Goal: Task Accomplishment & Management: Manage account settings

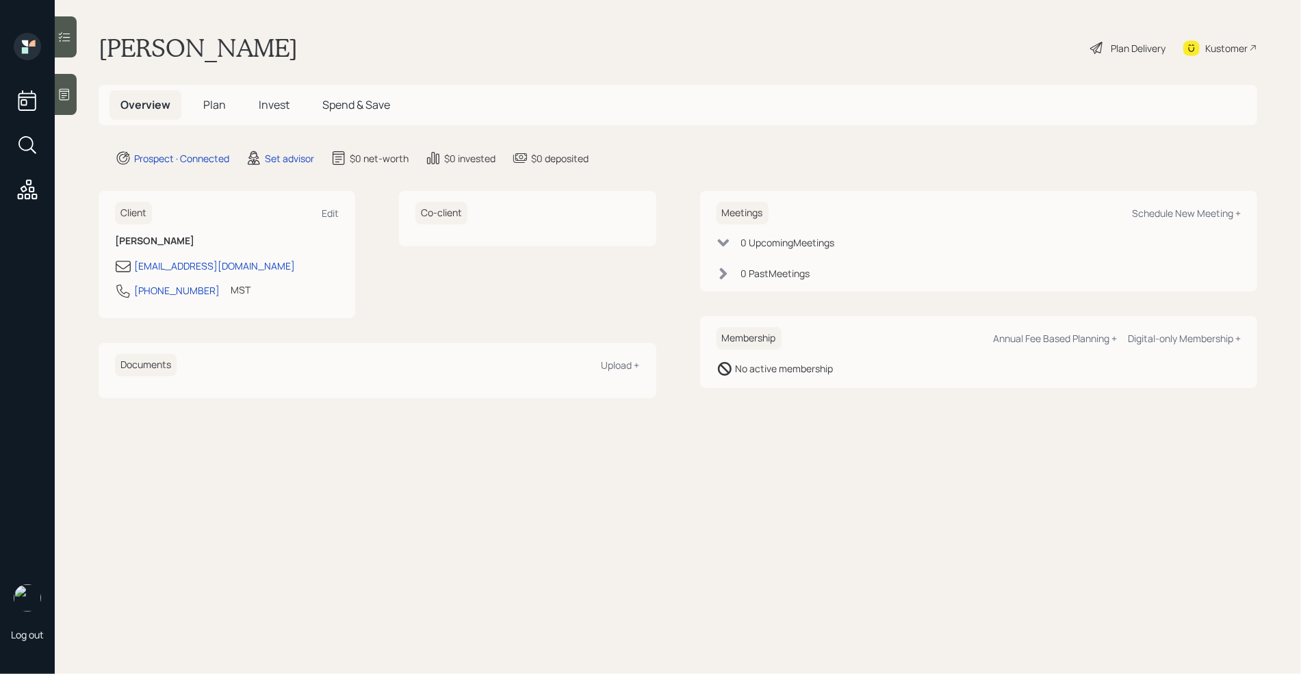
click at [64, 104] on div at bounding box center [66, 94] width 22 height 41
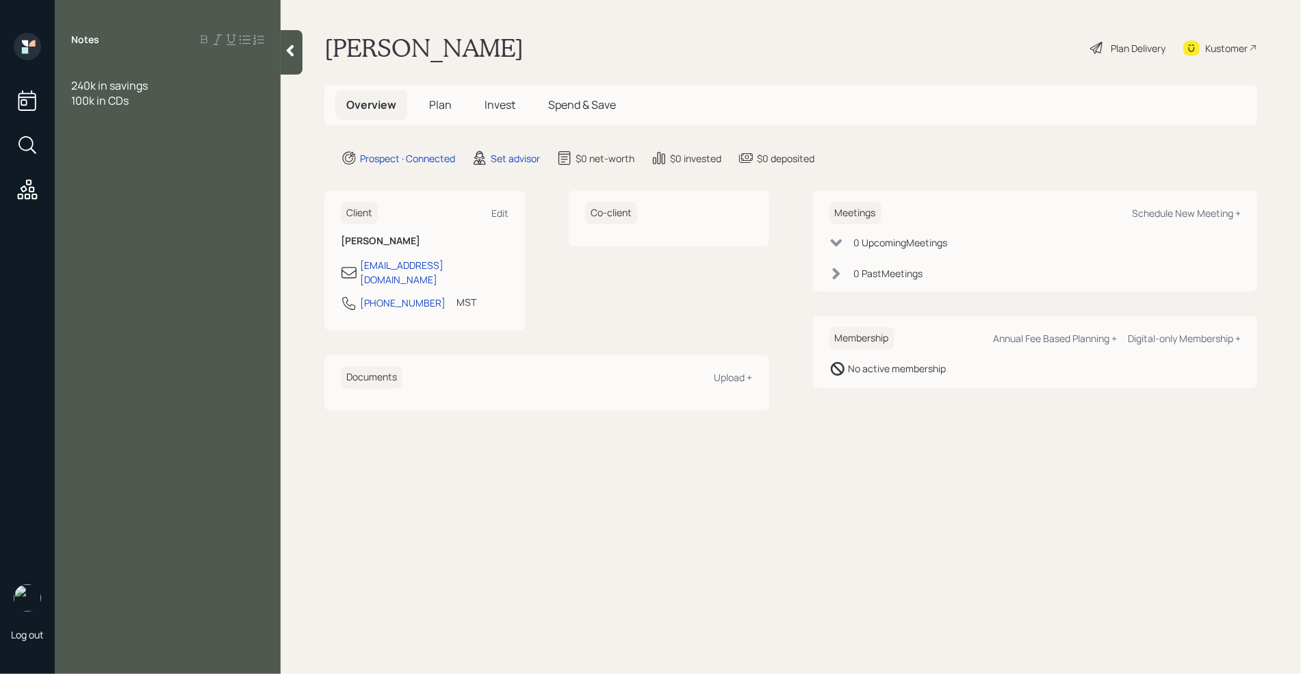
click at [94, 68] on div at bounding box center [167, 70] width 193 height 15
click at [146, 99] on div "100k in CDs" at bounding box center [167, 100] width 193 height 15
click at [72, 117] on span "140k" at bounding box center [82, 115] width 23 height 15
click at [181, 109] on div "Money market 140k" at bounding box center [167, 115] width 193 height 15
click at [240, 201] on div "Notes Assets 240k in savings 100k in CDs Money market 140k savings - 20k primar…" at bounding box center [168, 345] width 226 height 625
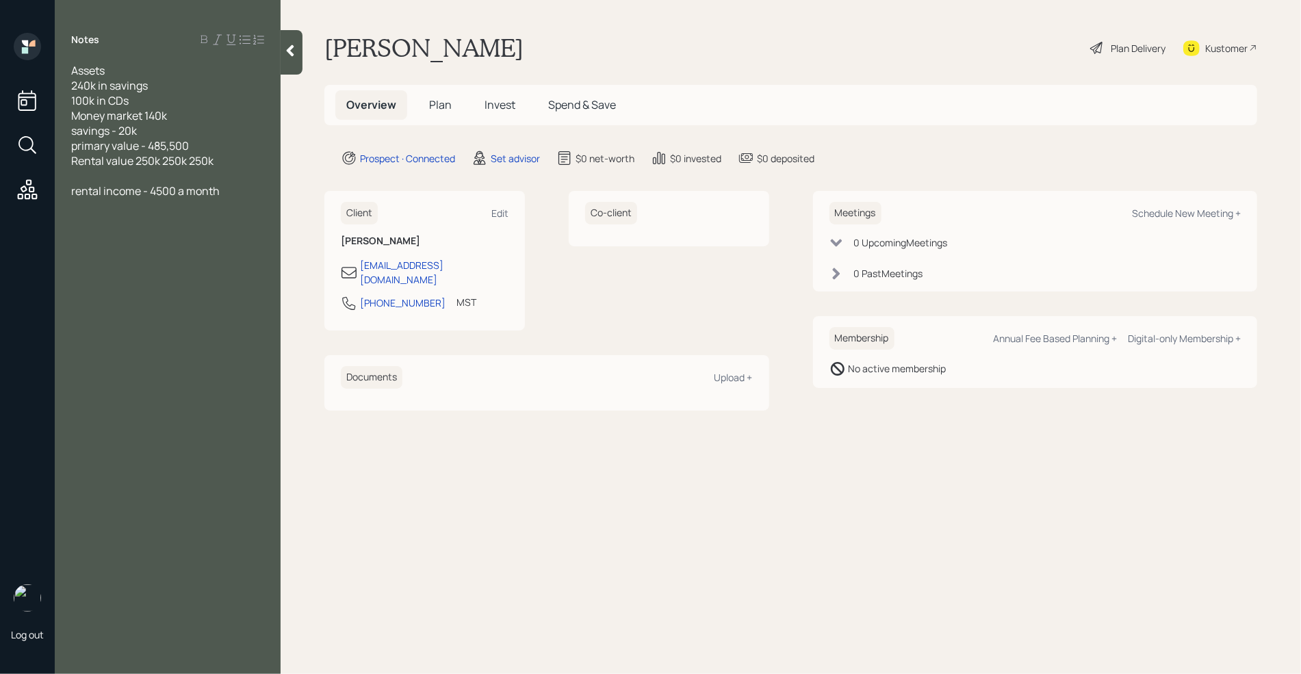
click at [235, 195] on div "rental income - 4500 a month" at bounding box center [167, 190] width 193 height 15
click at [127, 211] on div at bounding box center [167, 205] width 193 height 15
click at [161, 194] on span "rental income - 4500 a month" at bounding box center [145, 190] width 148 height 15
click at [118, 209] on div "SS-" at bounding box center [167, 205] width 193 height 15
click at [188, 391] on div "Notes Assets 240k in savings 100k in CDs Money market 140k savings - 20k primar…" at bounding box center [168, 345] width 226 height 625
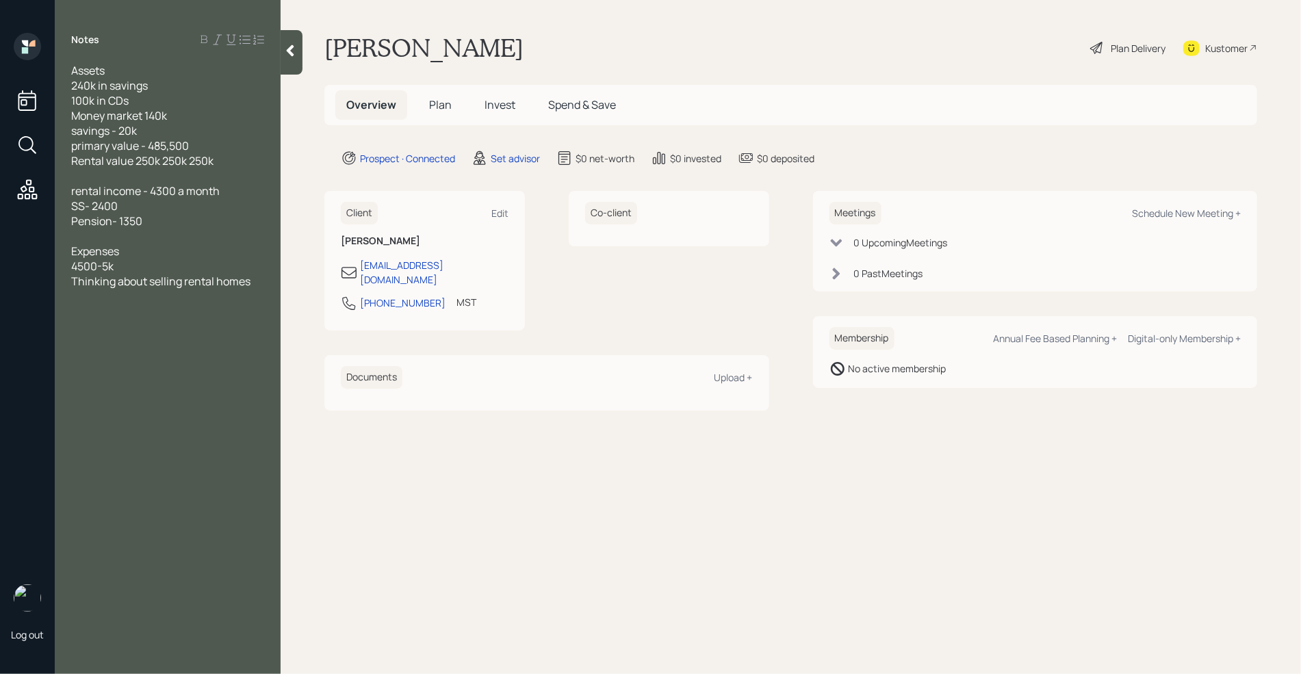
click at [255, 277] on div "Thinking about selling rental homes" at bounding box center [167, 281] width 193 height 15
click at [1167, 216] on div "Schedule New Meeting +" at bounding box center [1186, 213] width 109 height 13
select select "round-[PERSON_NAME]"
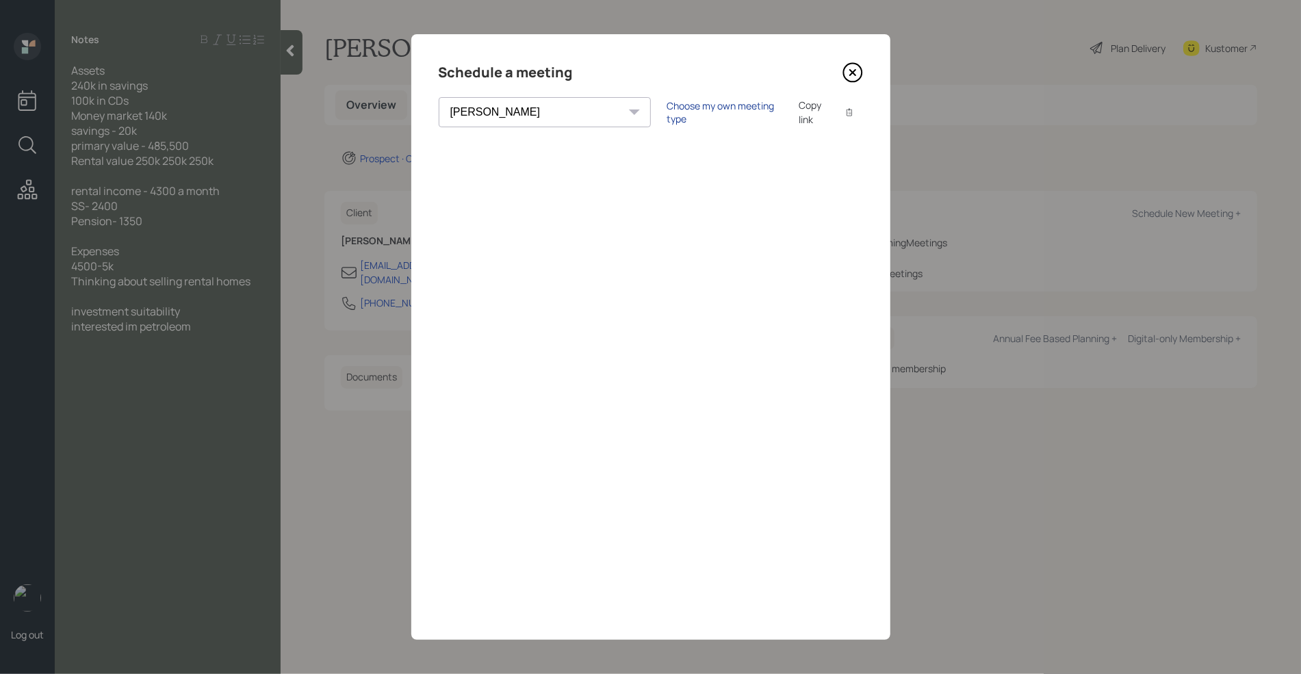
click at [667, 110] on div "Choose my own meeting type" at bounding box center [724, 112] width 115 height 26
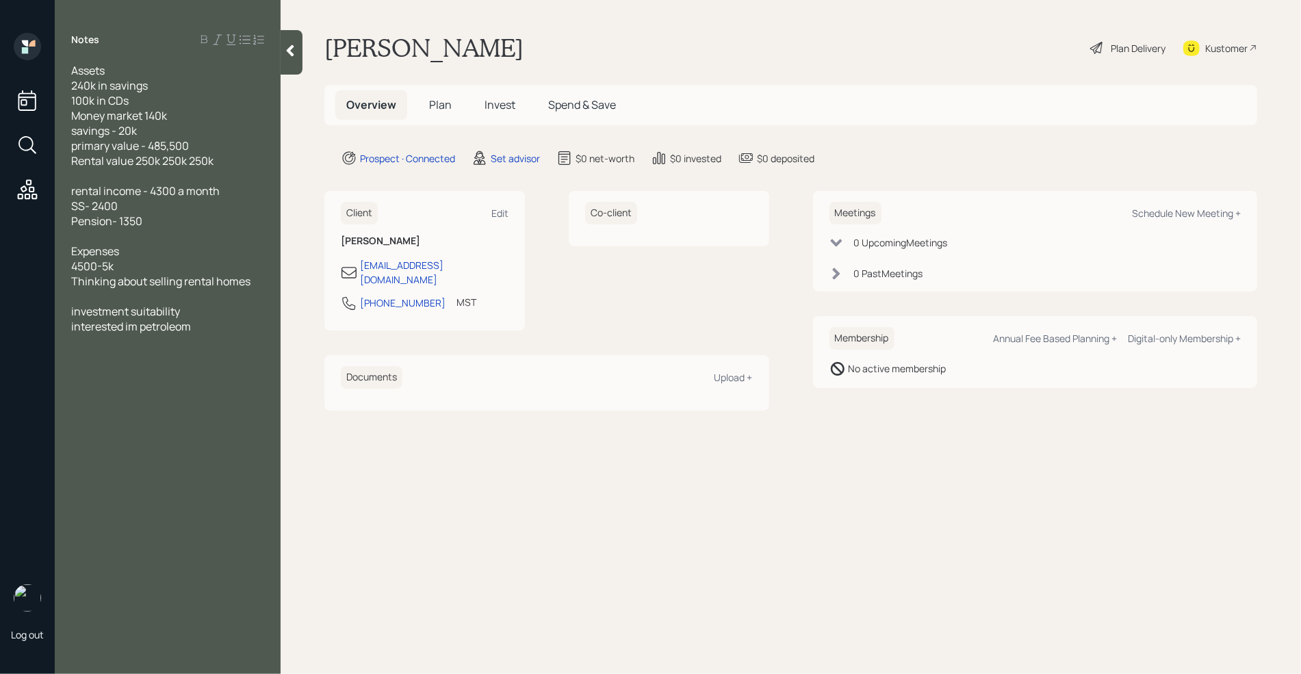
click at [210, 334] on div "Notes Assets 240k in savings 100k in CDs Money market 140k savings - 20k primar…" at bounding box center [168, 345] width 226 height 625
click at [204, 330] on div "interested im petroleom" at bounding box center [167, 326] width 193 height 15
